Goal: Transaction & Acquisition: Book appointment/travel/reservation

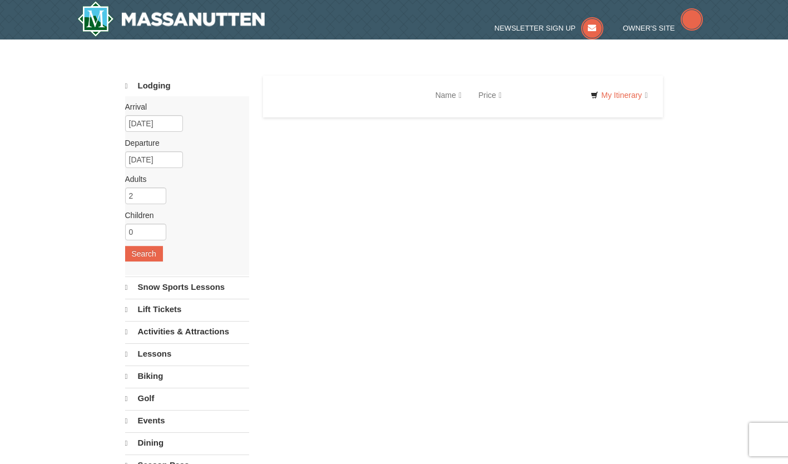
select select "10"
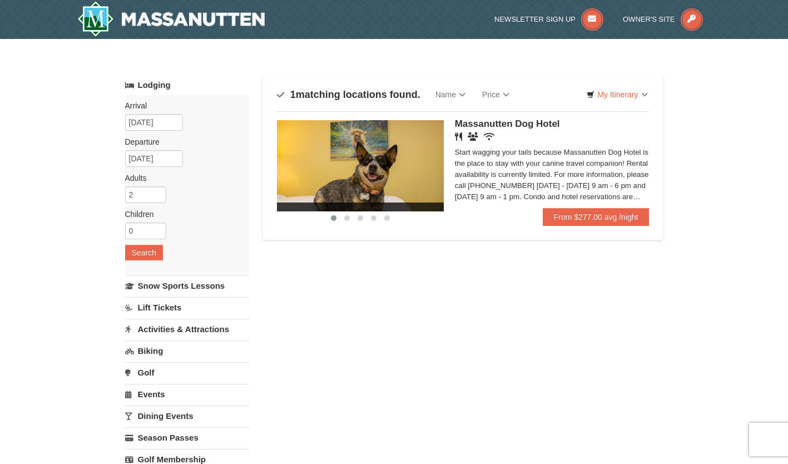
click at [532, 363] on div "Lodging Arrival Please format dates MM/DD/YYYY Please format dates MM/DD/YYYY 1…" at bounding box center [394, 361] width 538 height 572
